Goal: Information Seeking & Learning: Learn about a topic

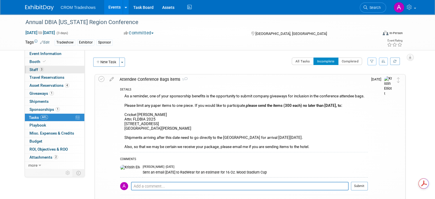
click at [30, 70] on span "Staff 3" at bounding box center [36, 69] width 14 height 5
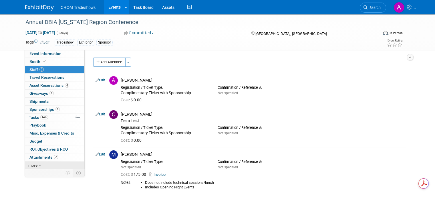
click at [39, 164] on icon at bounding box center [40, 165] width 3 height 4
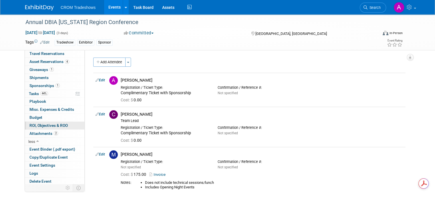
click at [38, 124] on span "ROI, Objectives & ROO 0" at bounding box center [48, 125] width 38 height 5
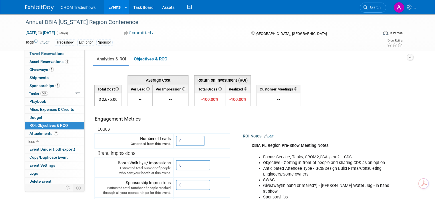
scroll to position [0, 0]
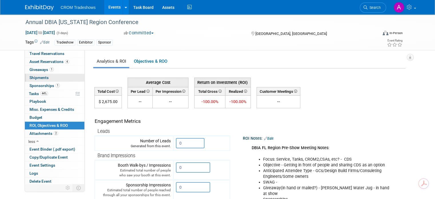
click at [29, 76] on span "Shipments 0" at bounding box center [38, 77] width 19 height 5
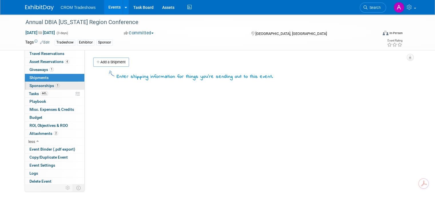
click at [32, 86] on span "Sponsorships 1" at bounding box center [44, 85] width 30 height 5
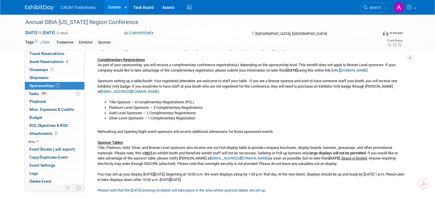
scroll to position [128, 0]
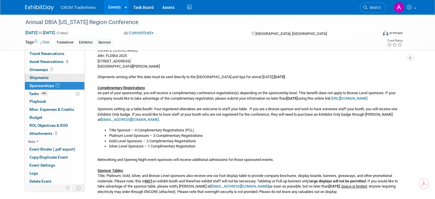
click at [29, 77] on span "Shipments 0" at bounding box center [38, 77] width 19 height 5
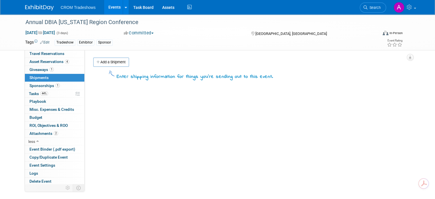
scroll to position [0, 0]
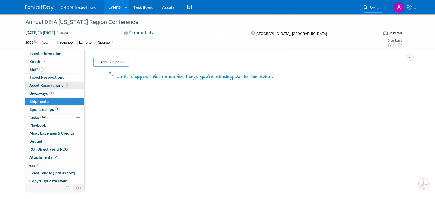
click at [33, 84] on span "Asset Reservations 4" at bounding box center [49, 85] width 40 height 5
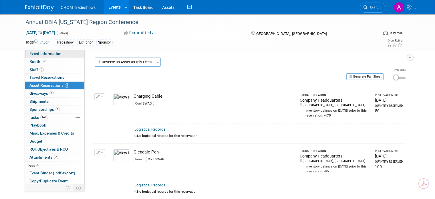
click at [44, 54] on span "Event Information" at bounding box center [45, 53] width 32 height 5
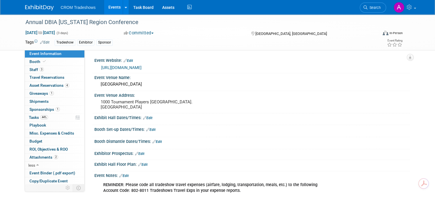
click at [38, 54] on span "Event Information" at bounding box center [45, 53] width 32 height 5
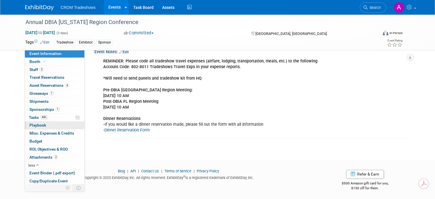
click at [47, 124] on link "0 Playbook 0" at bounding box center [55, 125] width 60 height 8
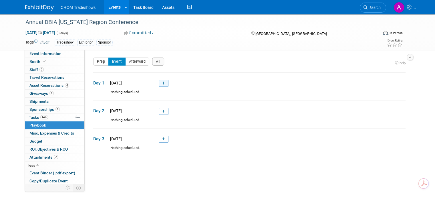
click at [161, 84] on link at bounding box center [164, 83] width 10 height 7
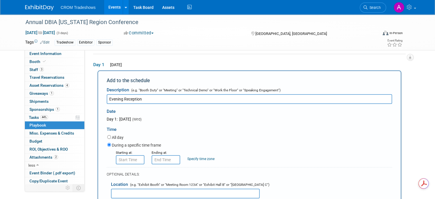
type input "Evening Reception"
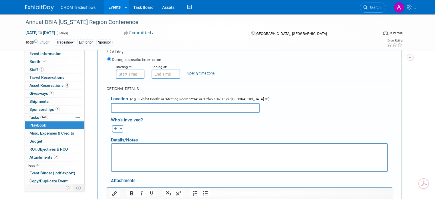
scroll to position [104, 0]
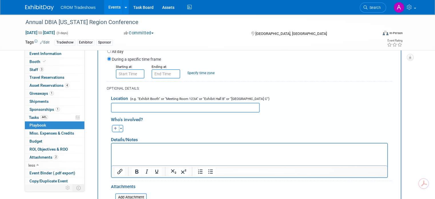
click at [142, 150] on p "Rich Text Area. Press ALT-0 for help." at bounding box center [249, 148] width 269 height 6
click at [421, 118] on div "Annual DBIA Florida Region Conference Oct 15, 2025 to Oct 17, 2025 (3 days) Oct…" at bounding box center [217, 110] width 435 height 400
click at [25, 7] on img at bounding box center [39, 8] width 29 height 6
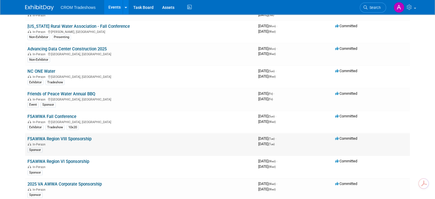
scroll to position [172, 0]
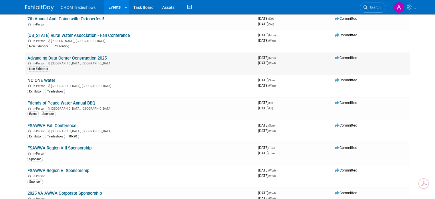
click at [66, 55] on link "Advancing Data Center Construction 2025" at bounding box center [66, 57] width 79 height 5
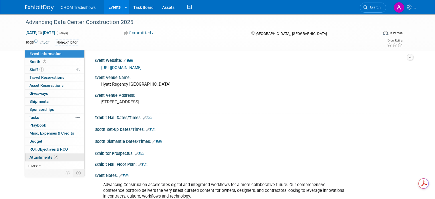
click at [43, 158] on span "Attachments 2" at bounding box center [43, 157] width 29 height 5
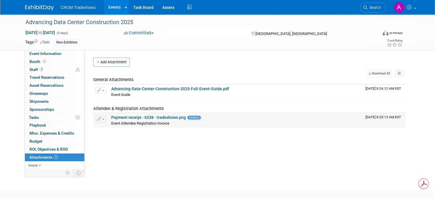
click at [170, 116] on link "Payment receipt - 6238 - tradeshows.png" at bounding box center [148, 117] width 75 height 5
click at [109, 7] on link "Events" at bounding box center [114, 7] width 21 height 14
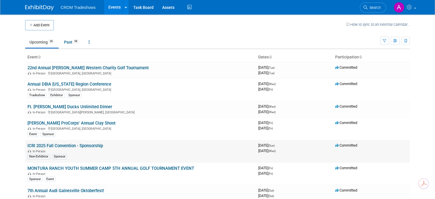
click at [70, 143] on link "ICRI 2025 Fall Convention - Sponsorship" at bounding box center [65, 145] width 76 height 5
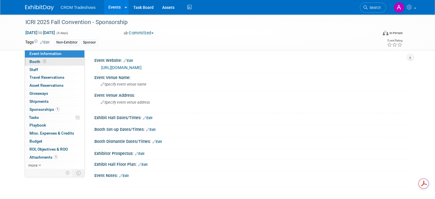
click at [30, 62] on span "Booth" at bounding box center [38, 61] width 18 height 5
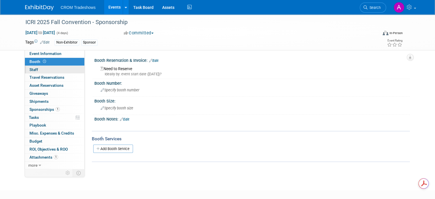
click at [30, 70] on span "Staff 0" at bounding box center [33, 69] width 9 height 5
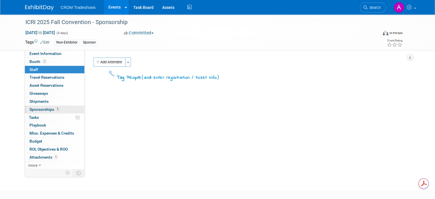
click at [35, 110] on span "Sponsorships 1" at bounding box center [44, 109] width 30 height 5
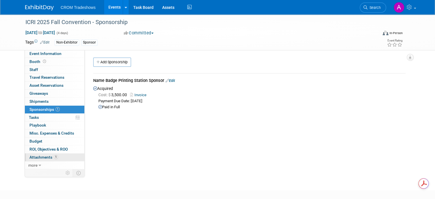
click at [40, 155] on span "Attachments 1" at bounding box center [43, 157] width 29 height 5
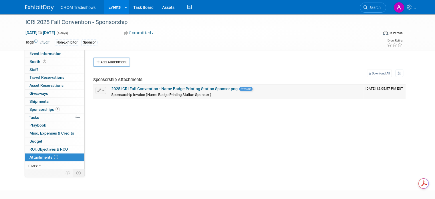
click at [175, 88] on link "2025 ICRI Fall Convention - Name Badge Printing Station Sponsor.png" at bounding box center [174, 88] width 126 height 5
click at [112, 8] on link "Events" at bounding box center [114, 7] width 21 height 14
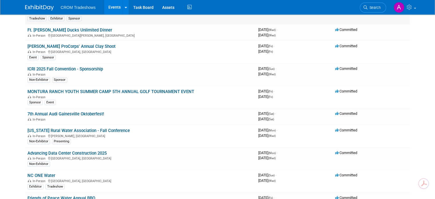
scroll to position [86, 0]
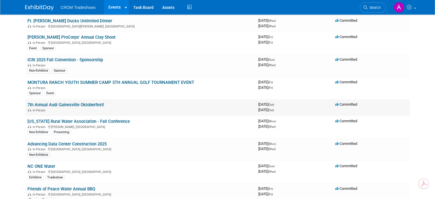
click at [88, 104] on link "7th Annual Audi Gainesville Oktoberfest!" at bounding box center [65, 104] width 77 height 5
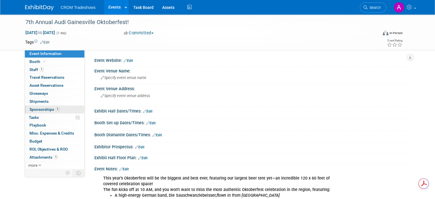
click at [42, 106] on link "1 Sponsorships 1" at bounding box center [55, 110] width 60 height 8
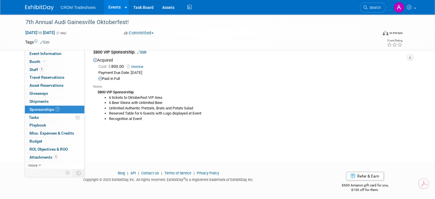
scroll to position [29, 0]
click at [33, 70] on span "Staff 1" at bounding box center [36, 69] width 14 height 5
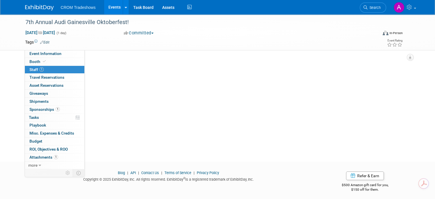
scroll to position [0, 0]
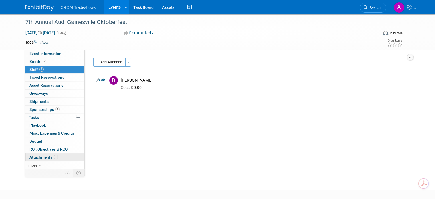
click at [35, 155] on span "Attachments 1" at bounding box center [43, 157] width 29 height 5
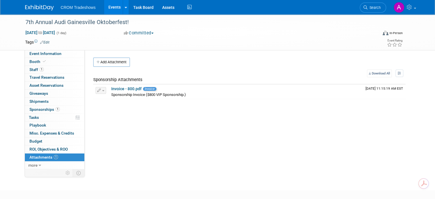
click at [113, 8] on link "Events" at bounding box center [114, 7] width 21 height 14
